Goal: Transaction & Acquisition: Book appointment/travel/reservation

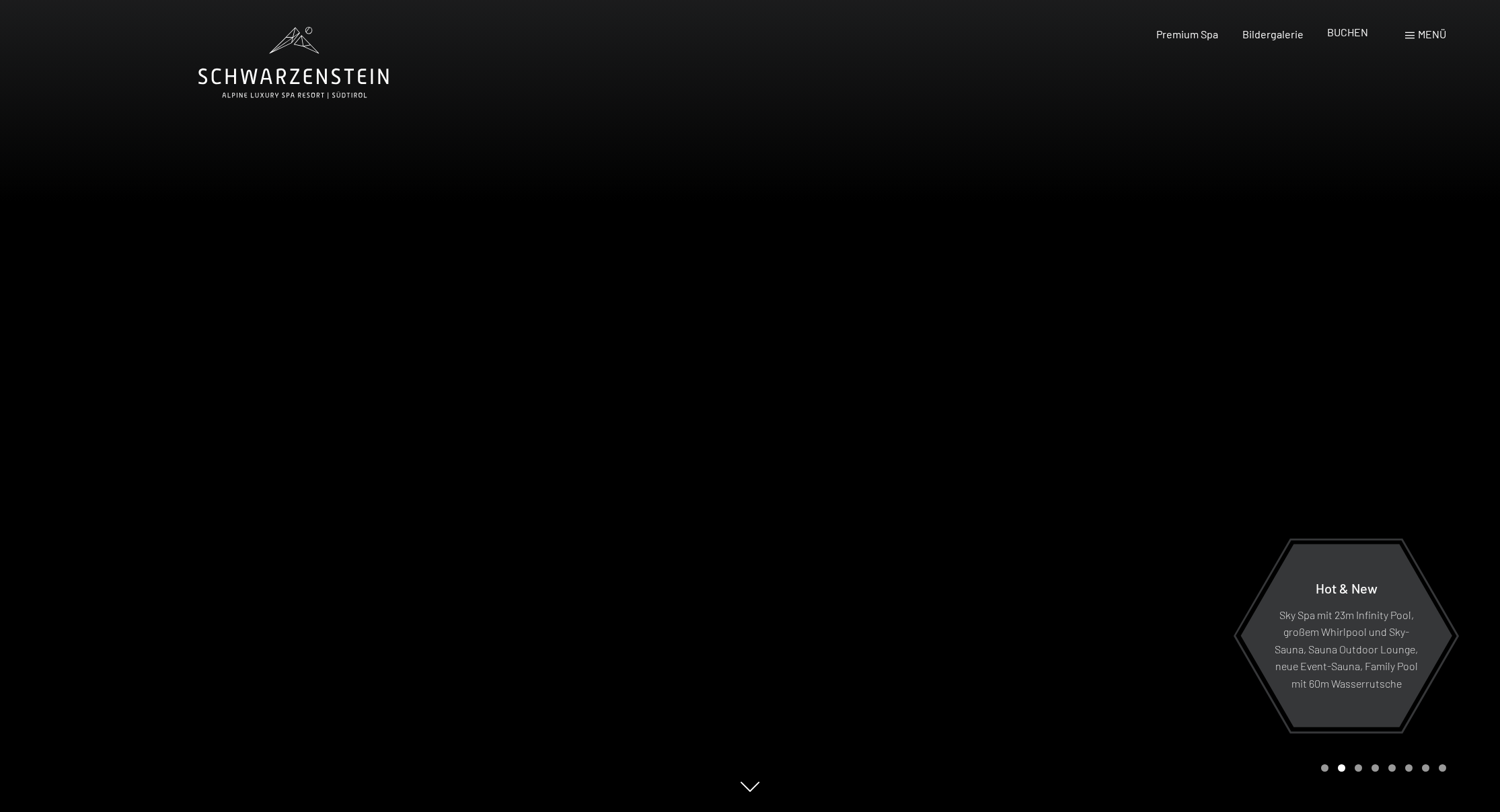
click at [1342, 35] on span "BUCHEN" at bounding box center [1346, 32] width 41 height 13
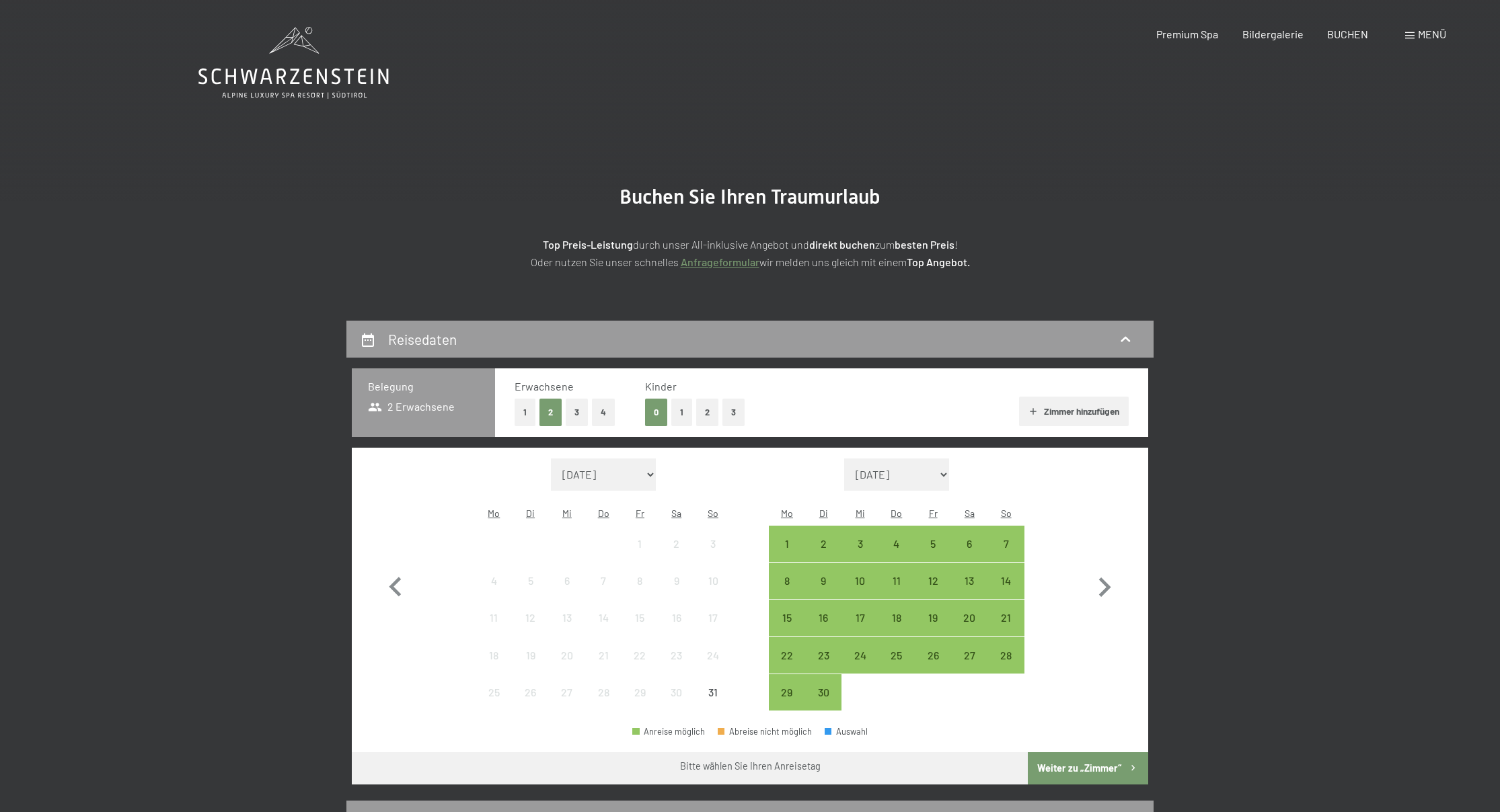
click at [580, 410] on button "3" at bounding box center [577, 412] width 22 height 28
click at [687, 408] on button "1" at bounding box center [681, 412] width 21 height 28
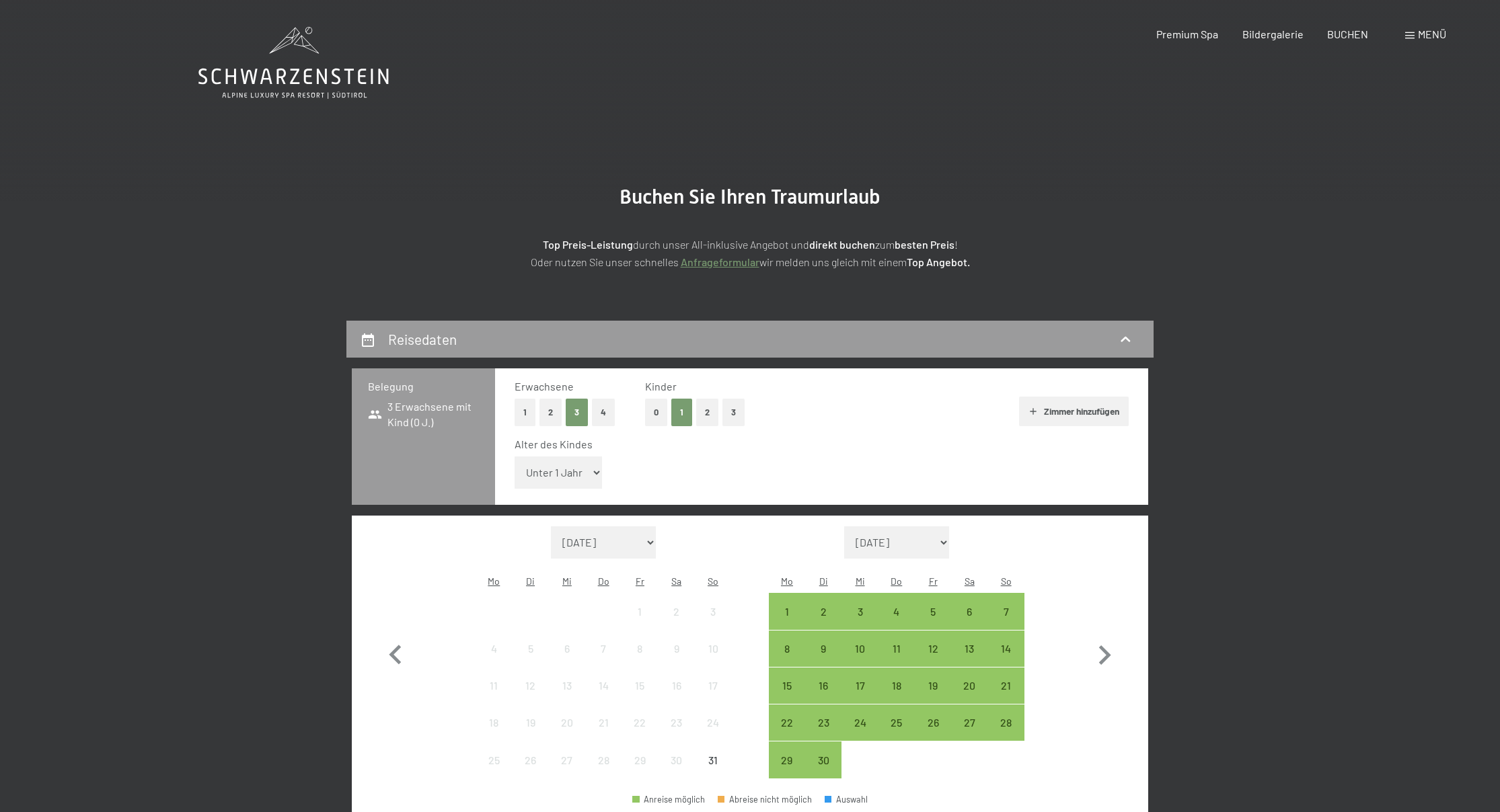
select select "11"
click at [1104, 637] on icon "button" at bounding box center [1103, 655] width 39 height 39
select select "2025-09-01"
select select "2025-10-01"
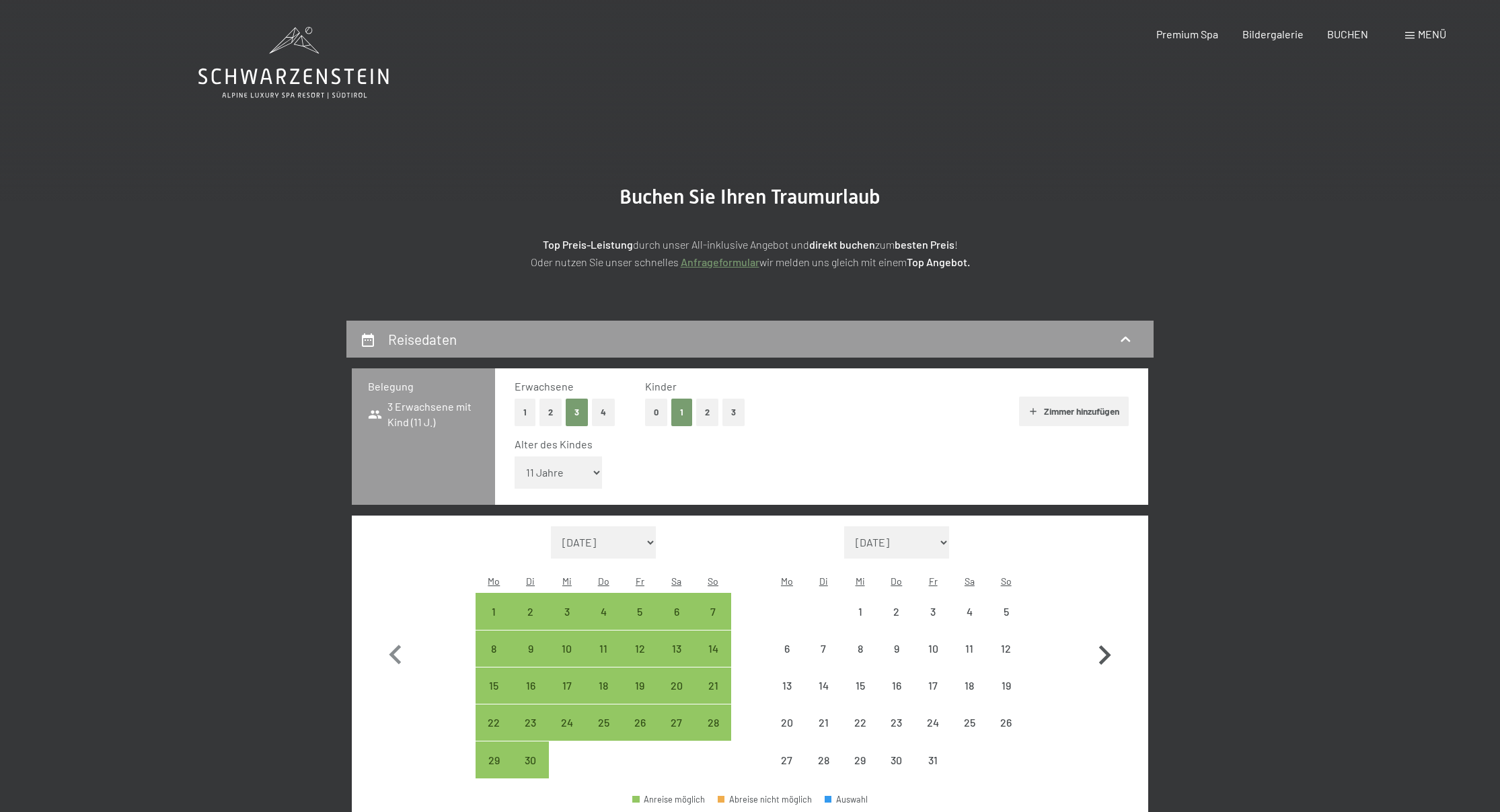
click at [1104, 637] on icon "button" at bounding box center [1103, 655] width 39 height 39
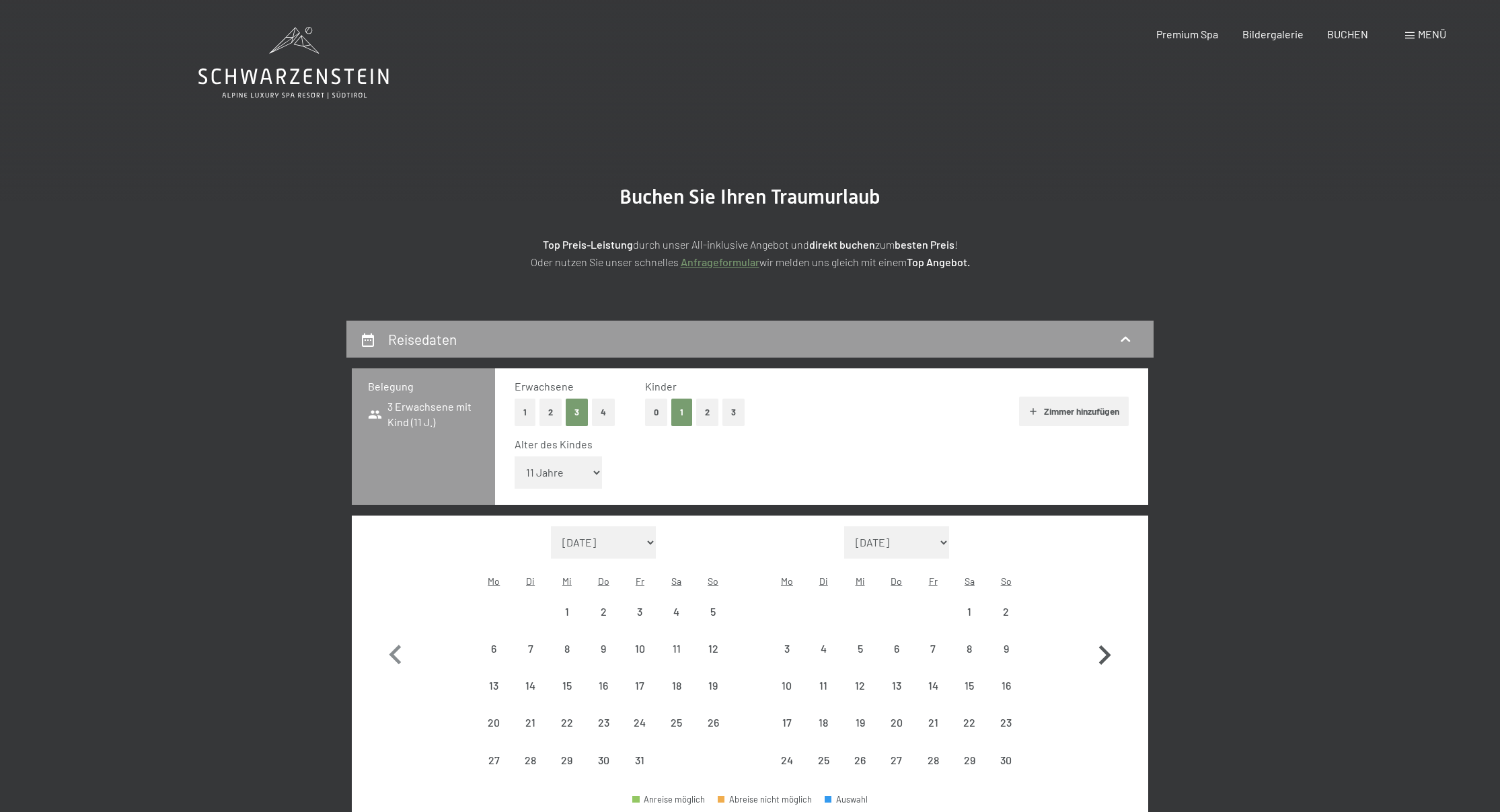
click at [1104, 637] on icon "button" at bounding box center [1103, 655] width 39 height 39
select select "2025-12-01"
select select "2026-01-01"
select select "2025-12-01"
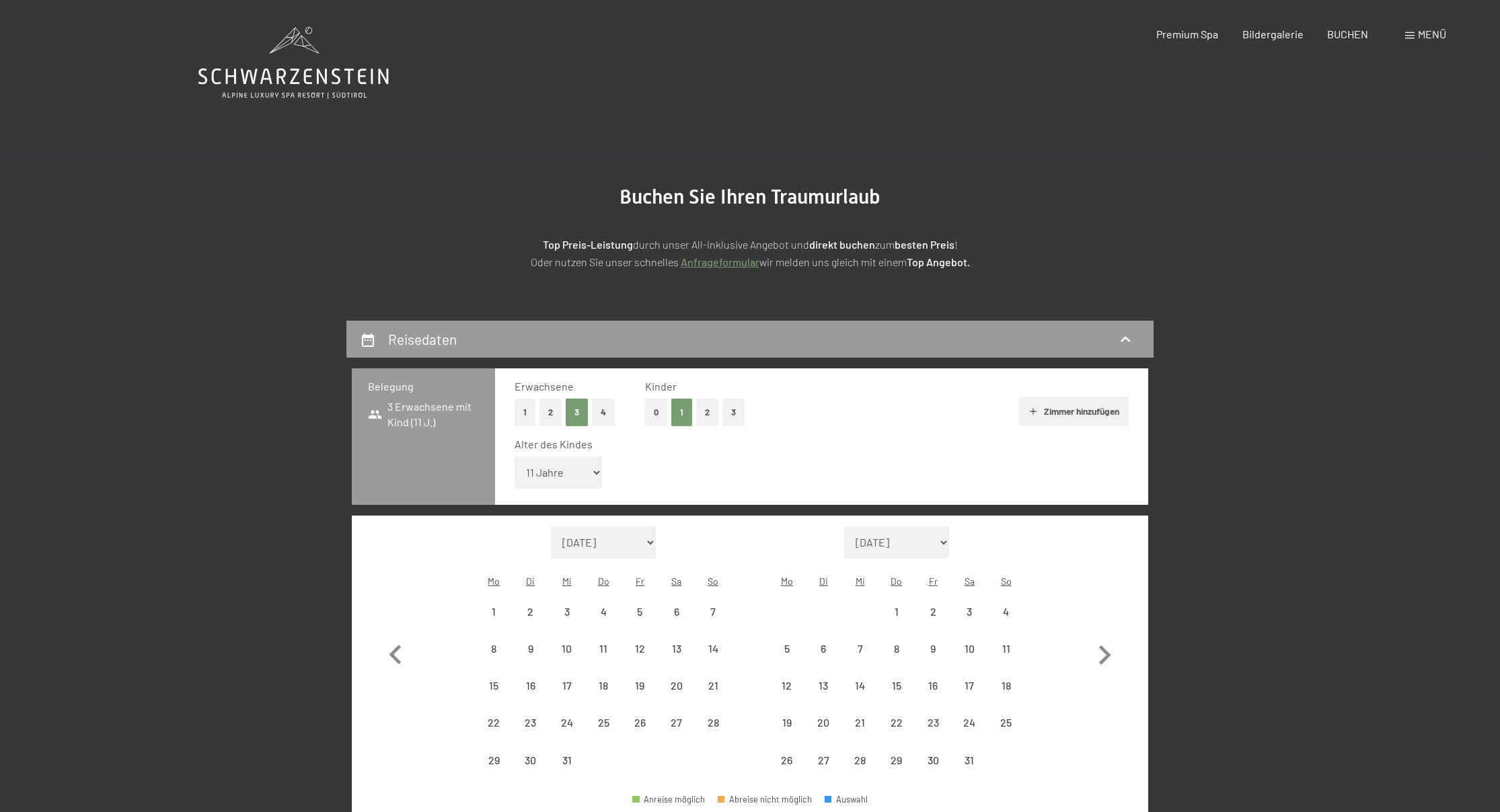
select select "2026-01-01"
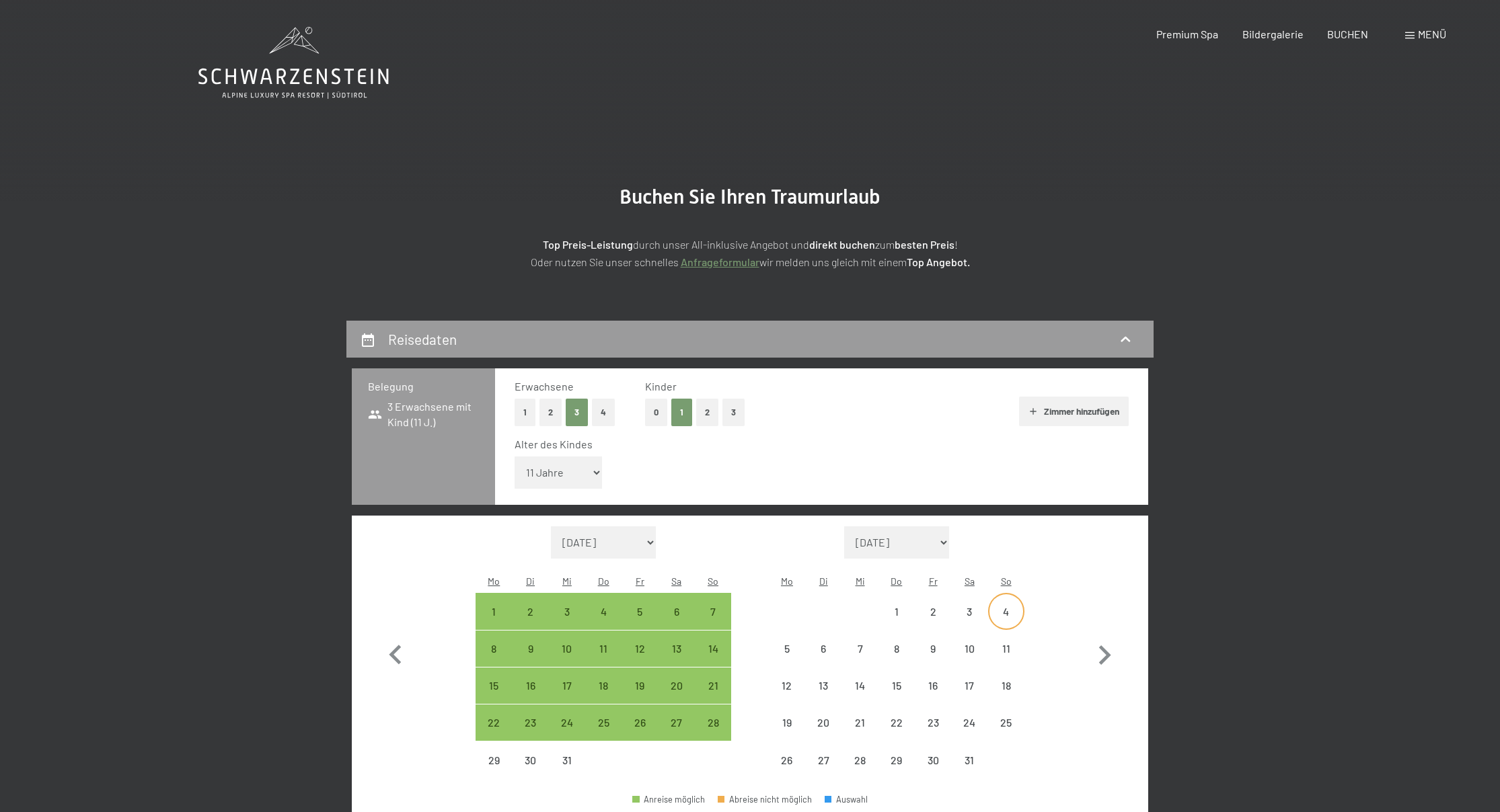
select select "2025-12-01"
select select "2026-01-01"
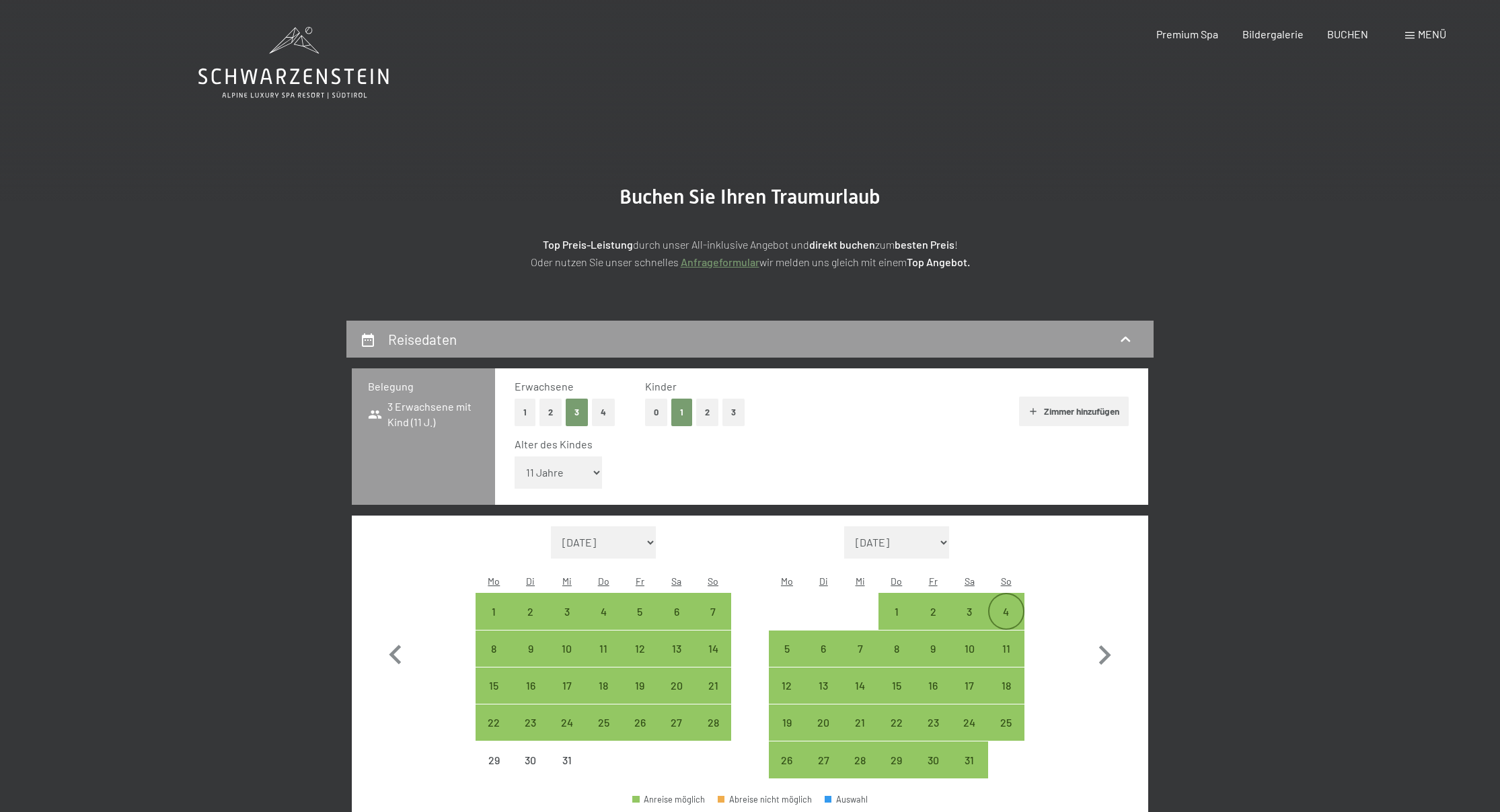
click at [1007, 595] on div "4" at bounding box center [1006, 612] width 34 height 34
select select "2025-12-01"
select select "2026-01-01"
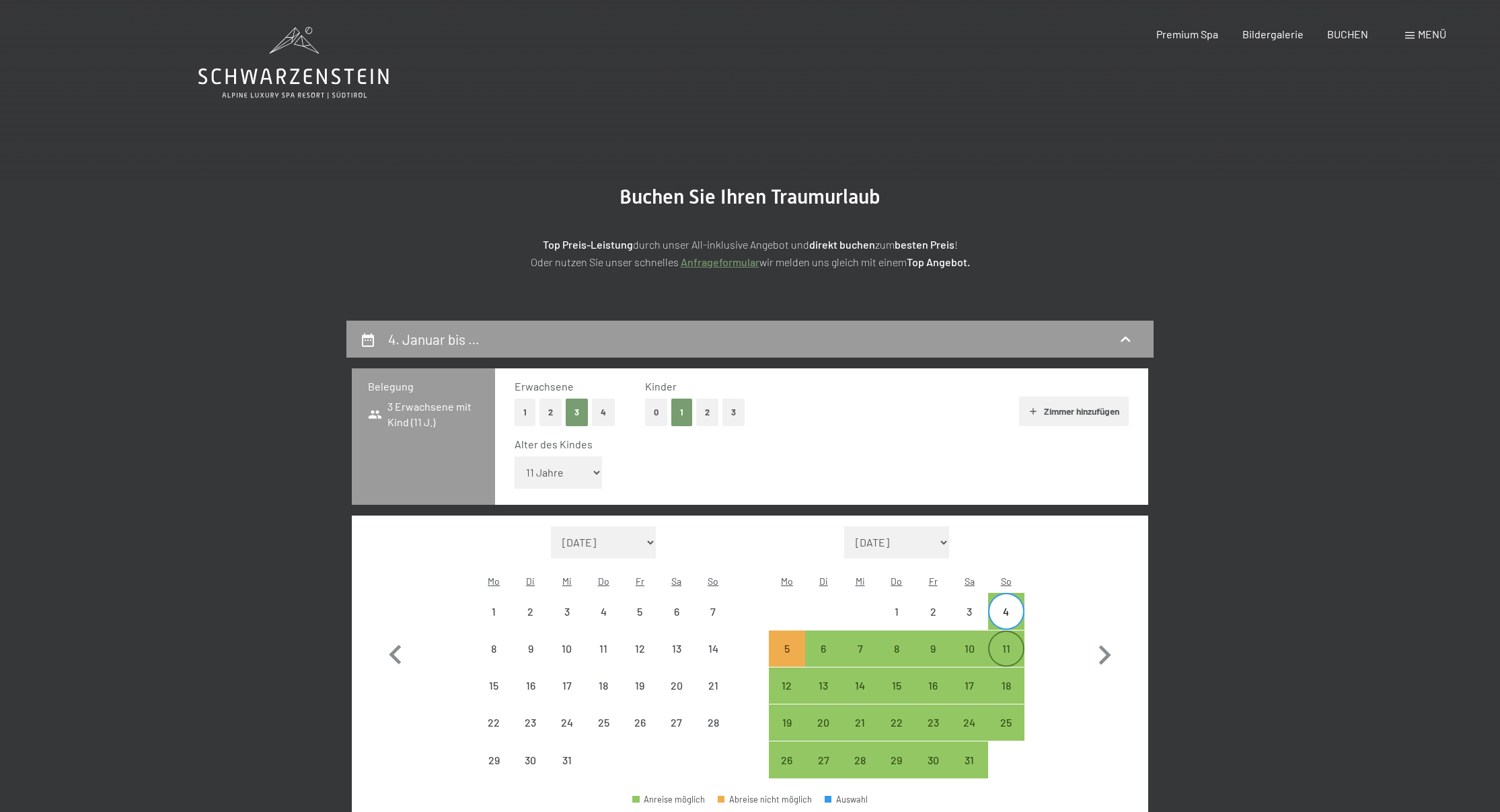
click at [1008, 643] on div "11" at bounding box center [1006, 660] width 34 height 34
select select "2025-12-01"
select select "2026-01-01"
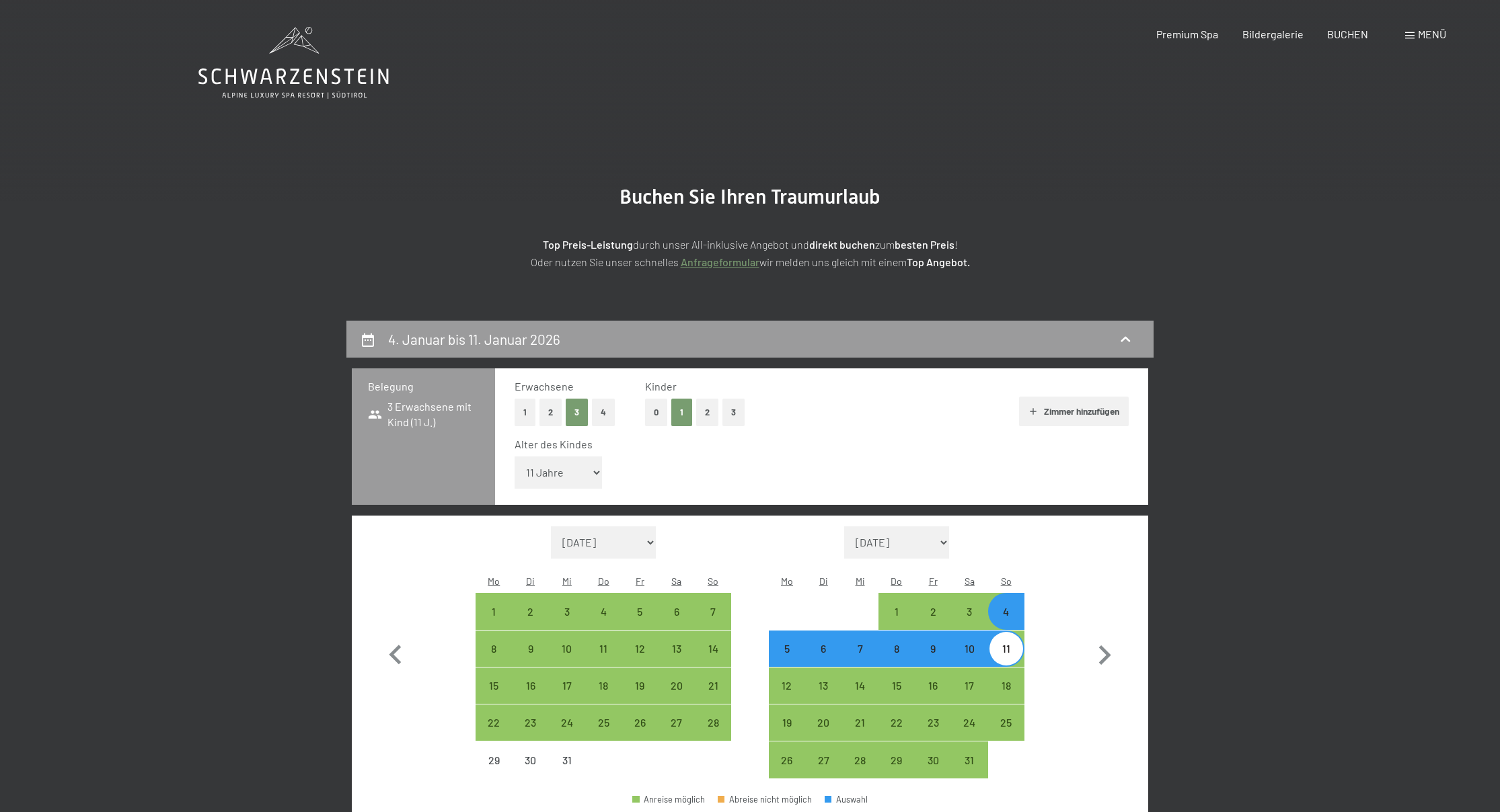
select select "2025-12-01"
select select "2026-01-01"
